Goal: Navigation & Orientation: Find specific page/section

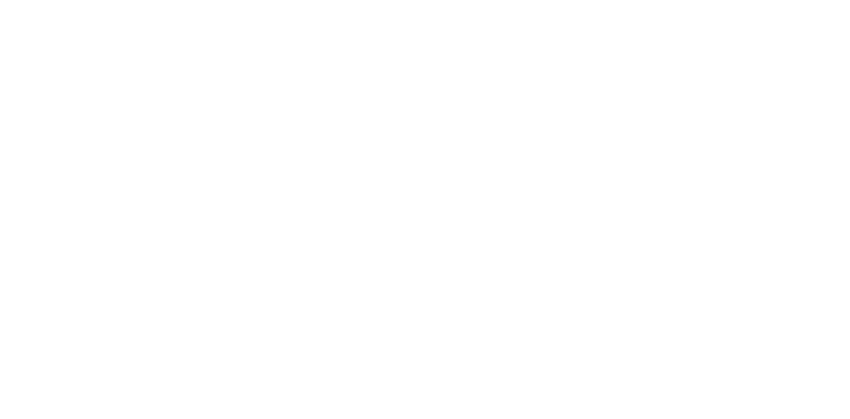
scroll to position [199, 0]
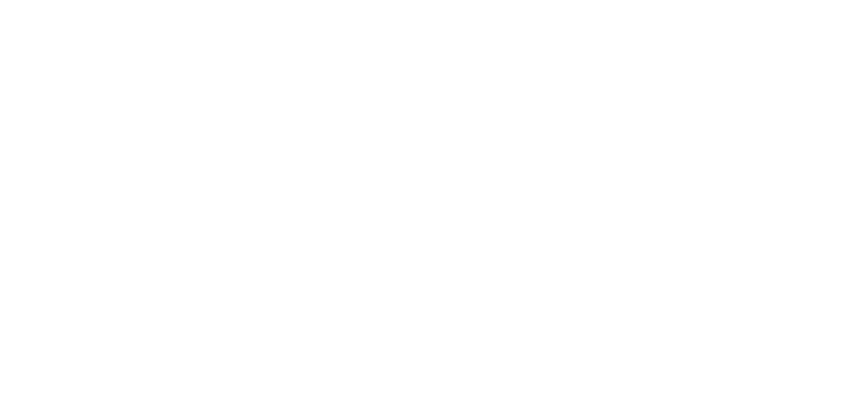
scroll to position [497, 0]
